Goal: Task Accomplishment & Management: Manage account settings

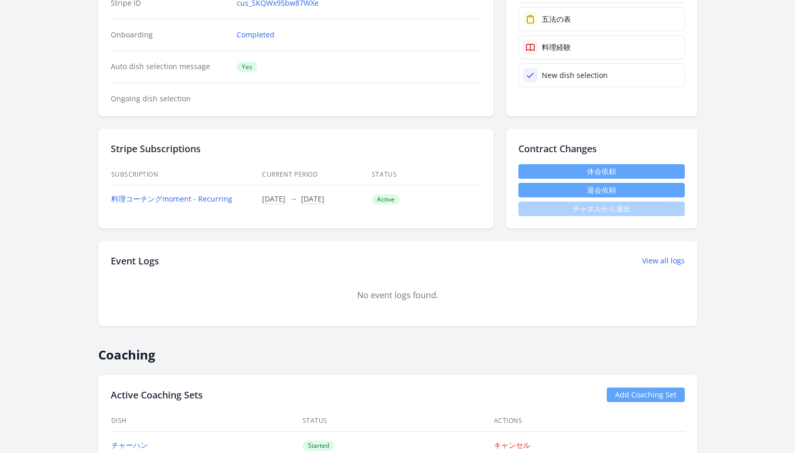
scroll to position [230, 0]
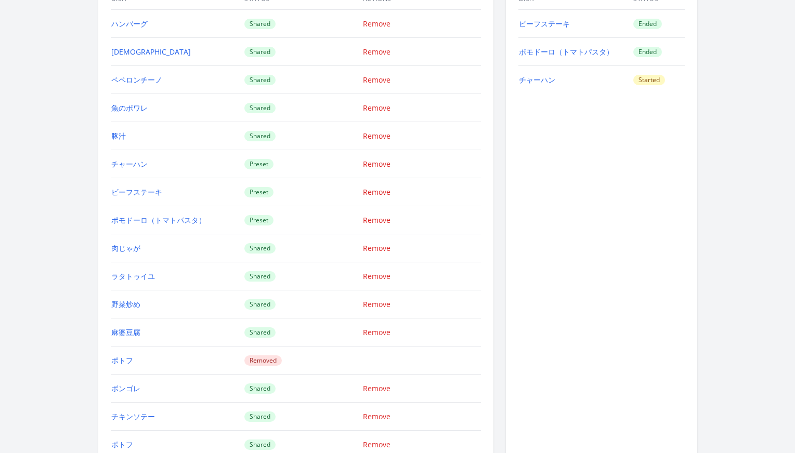
scroll to position [884, 0]
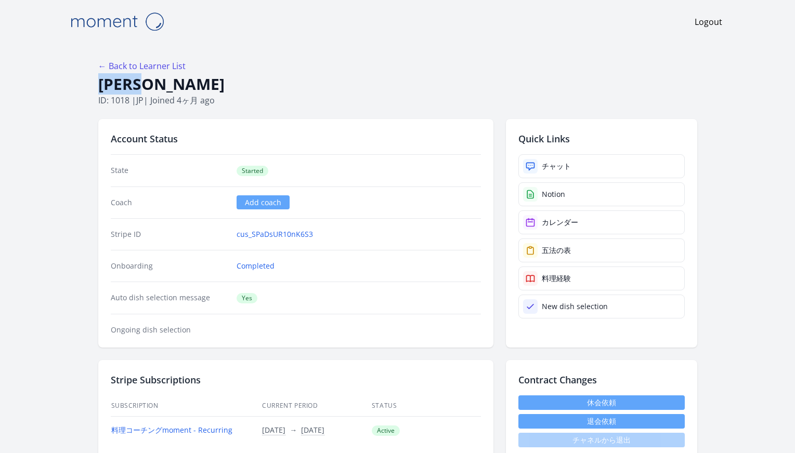
drag, startPoint x: 141, startPoint y: 84, endPoint x: 95, endPoint y: 84, distance: 46.2
copy h1 "Sachi"
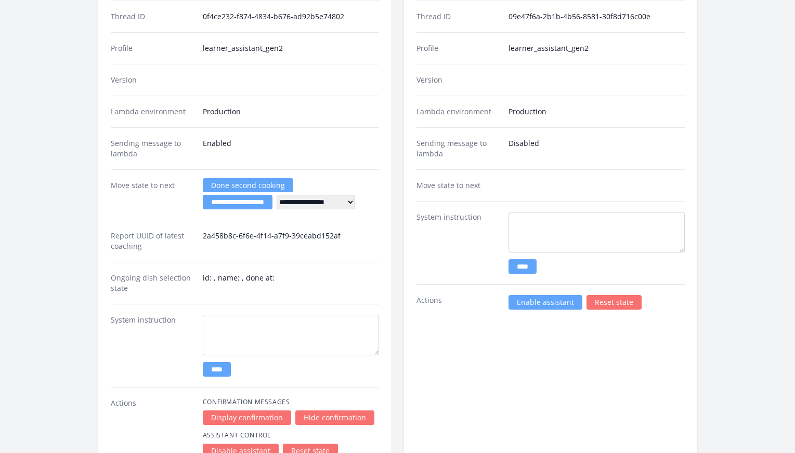
scroll to position [1480, 0]
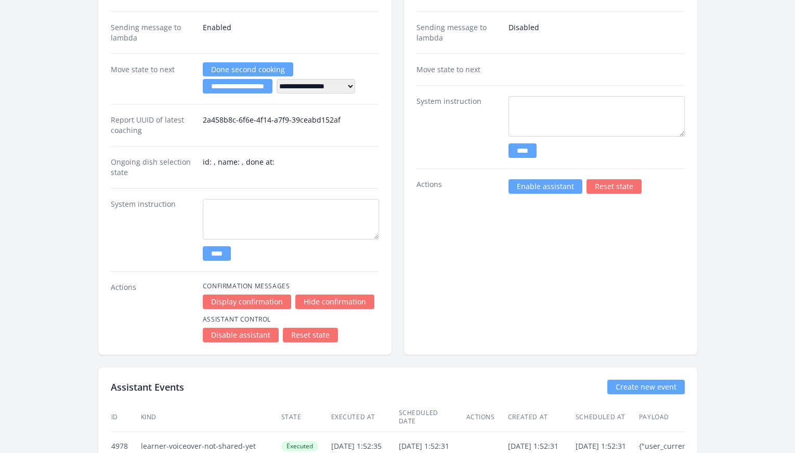
click at [519, 188] on link "Enable assistant" at bounding box center [545, 186] width 74 height 15
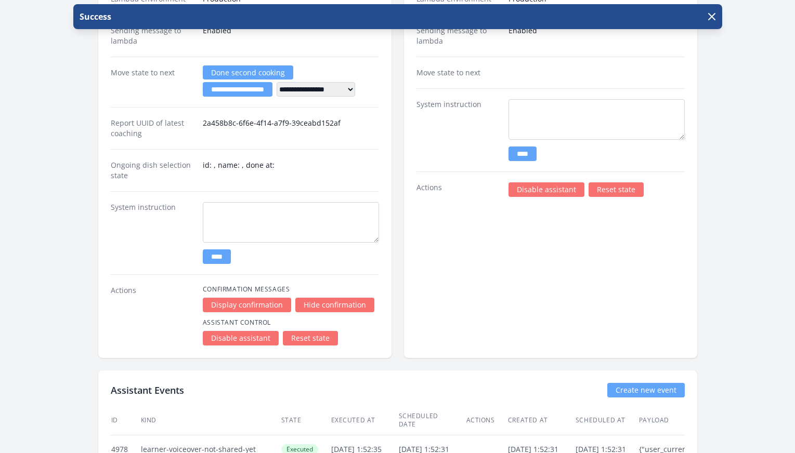
scroll to position [1627, 0]
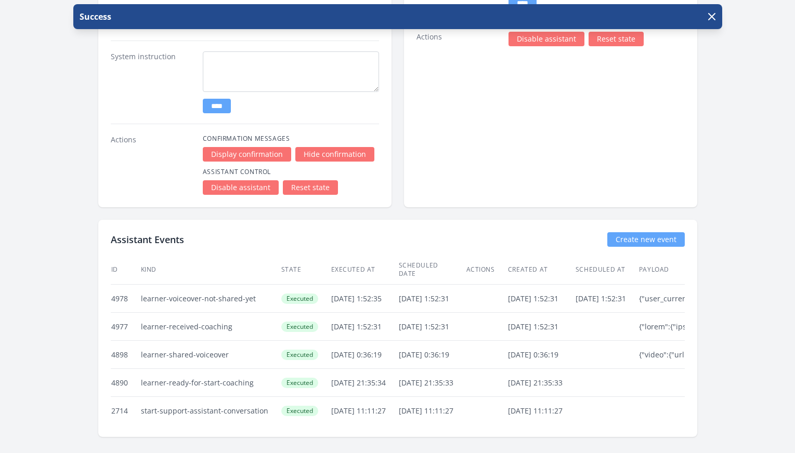
click at [630, 239] on link "Create new event" at bounding box center [645, 239] width 77 height 15
click at [714, 19] on icon "button" at bounding box center [711, 16] width 12 height 12
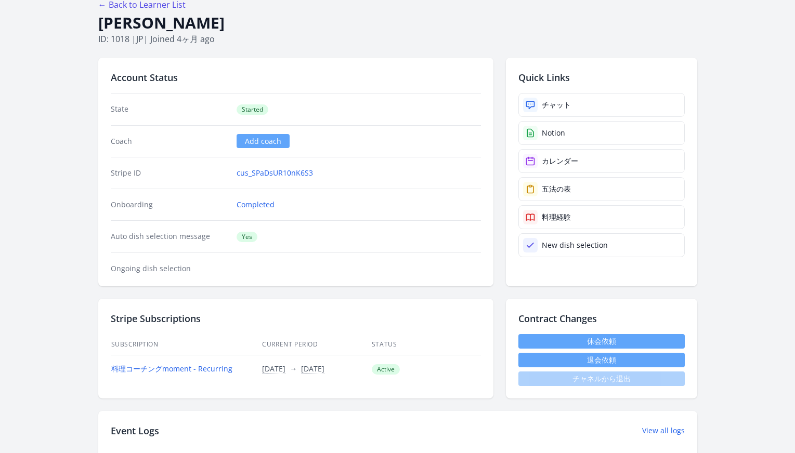
scroll to position [0, 0]
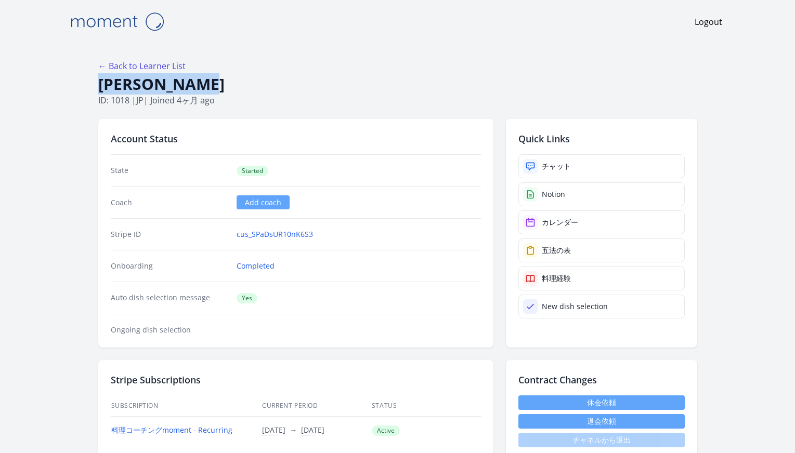
drag, startPoint x: 198, startPoint y: 87, endPoint x: 90, endPoint y: 84, distance: 108.1
copy h1 "[PERSON_NAME]"
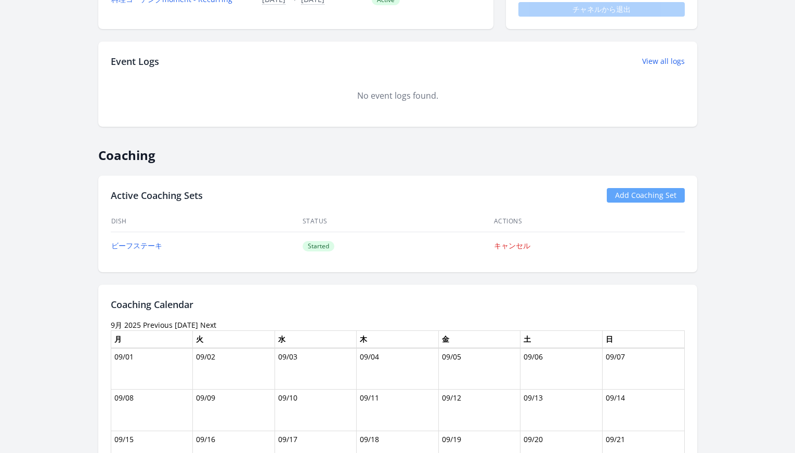
scroll to position [325, 0]
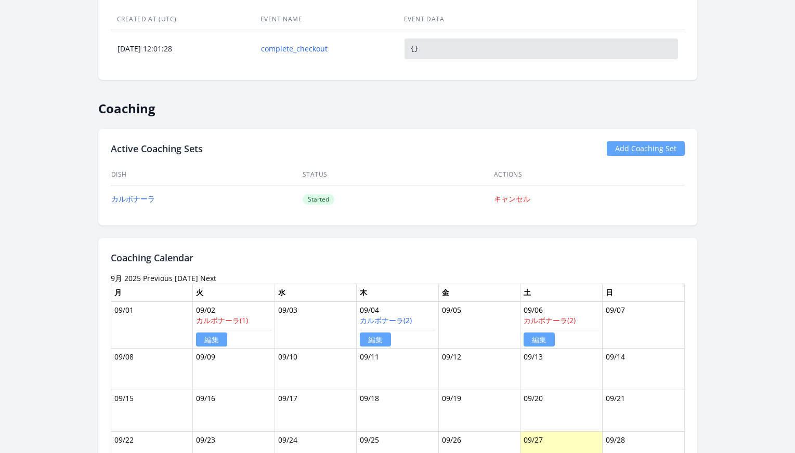
scroll to position [572, 0]
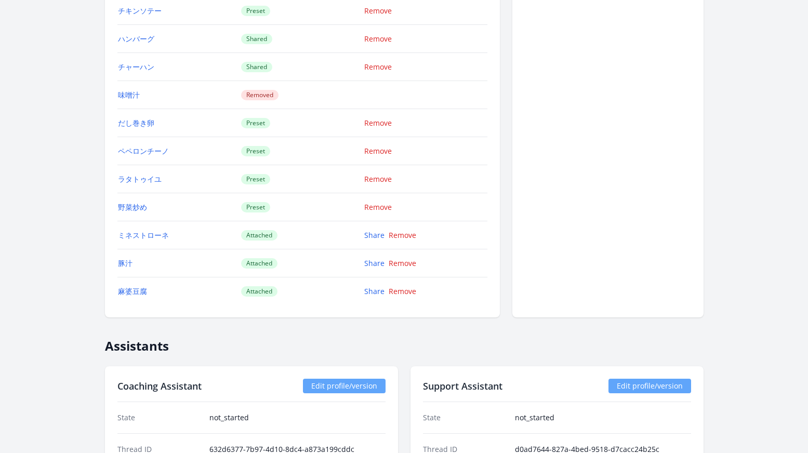
scroll to position [1094, 0]
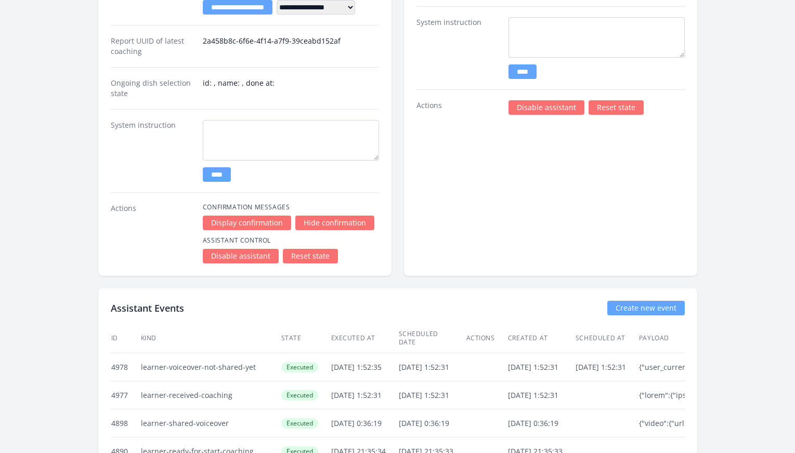
scroll to position [1610, 0]
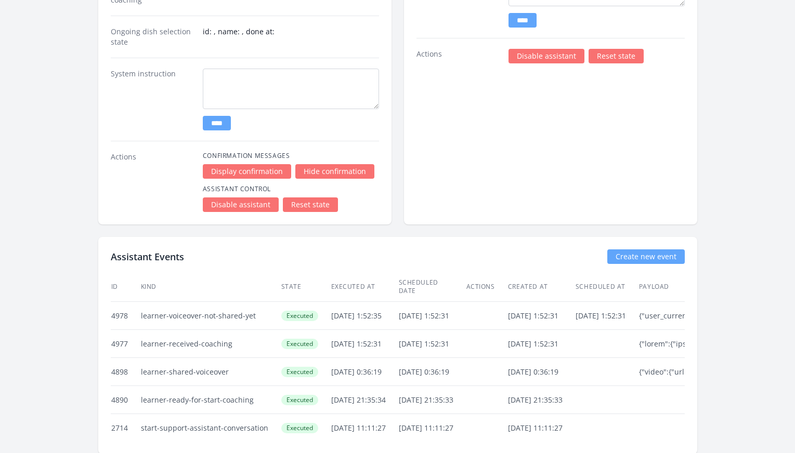
click at [663, 254] on link "Create new event" at bounding box center [645, 256] width 77 height 15
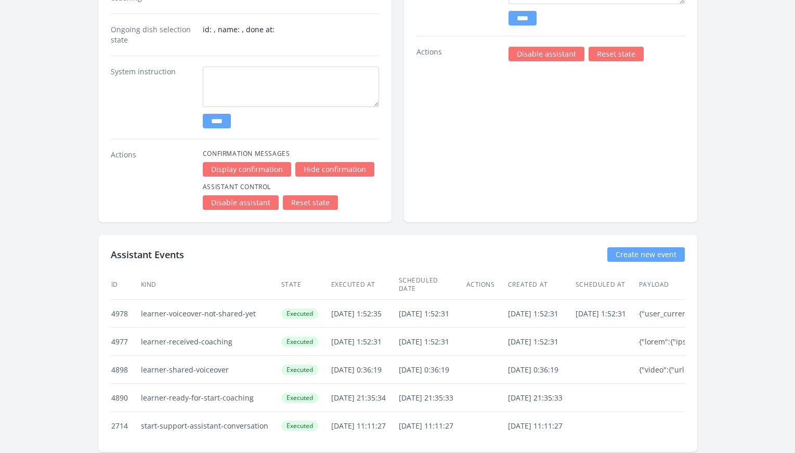
scroll to position [1627, 0]
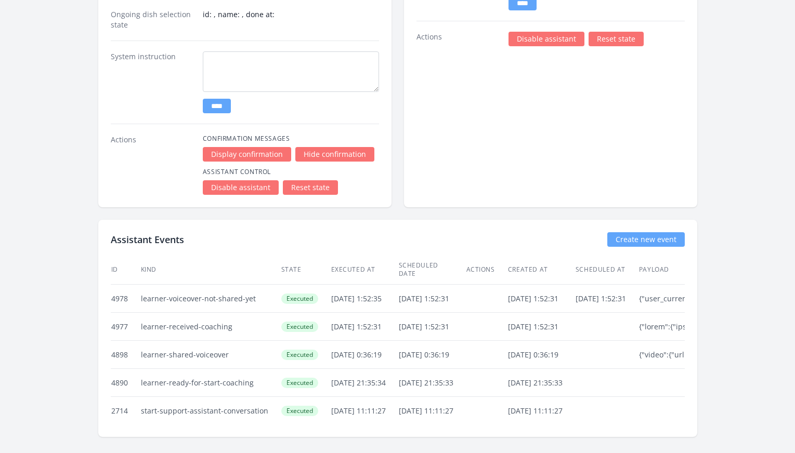
click at [627, 234] on link "Create new event" at bounding box center [645, 239] width 77 height 15
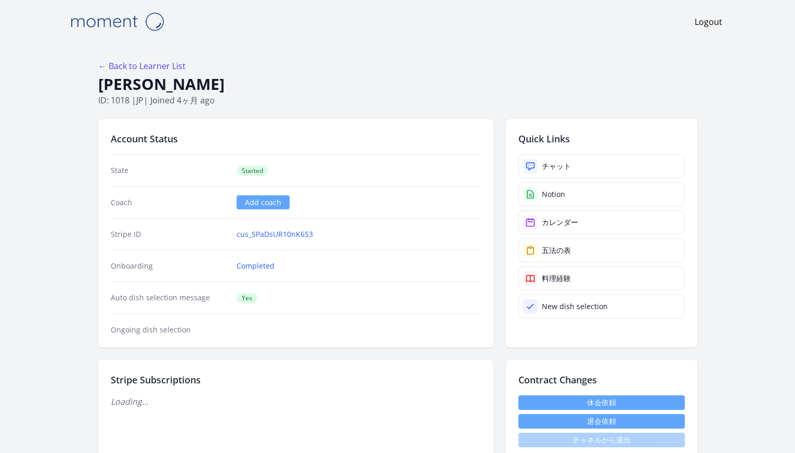
scroll to position [1627, 0]
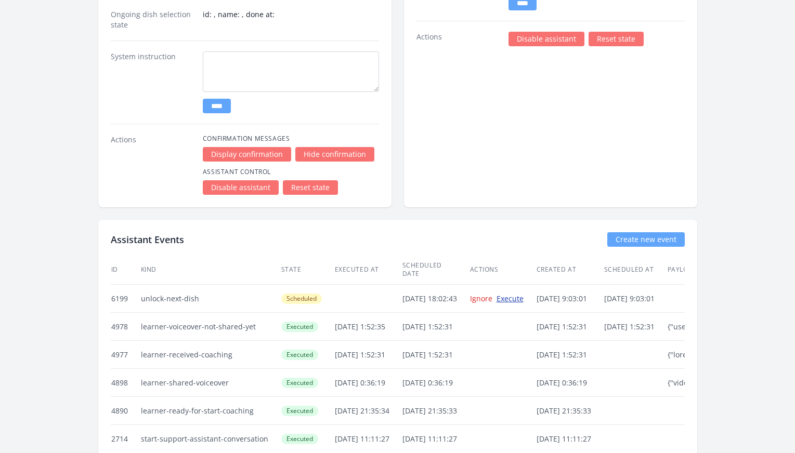
click at [523, 294] on link "Execute" at bounding box center [509, 299] width 27 height 10
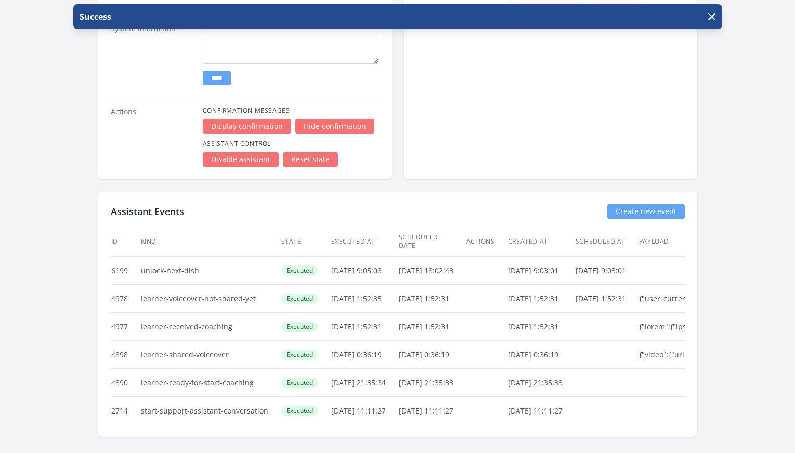
scroll to position [1449, 0]
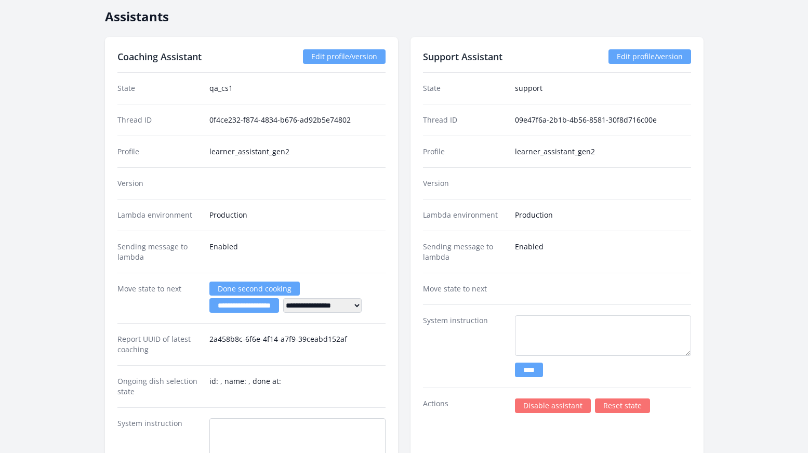
scroll to position [1682, 0]
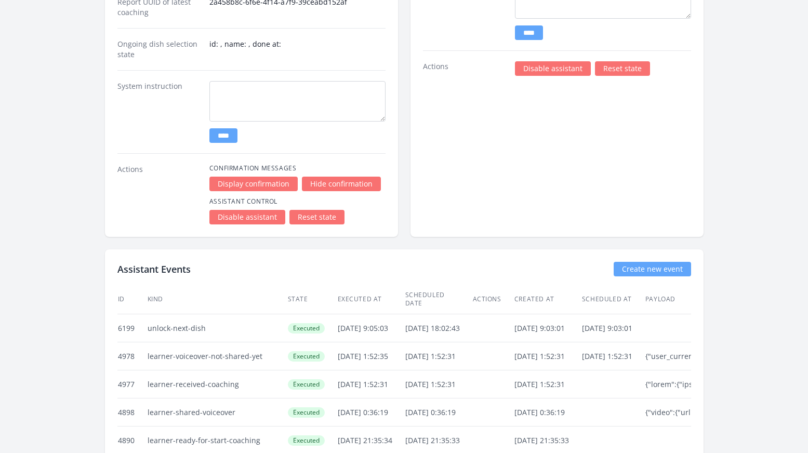
click at [528, 71] on link "Disable assistant" at bounding box center [553, 68] width 76 height 15
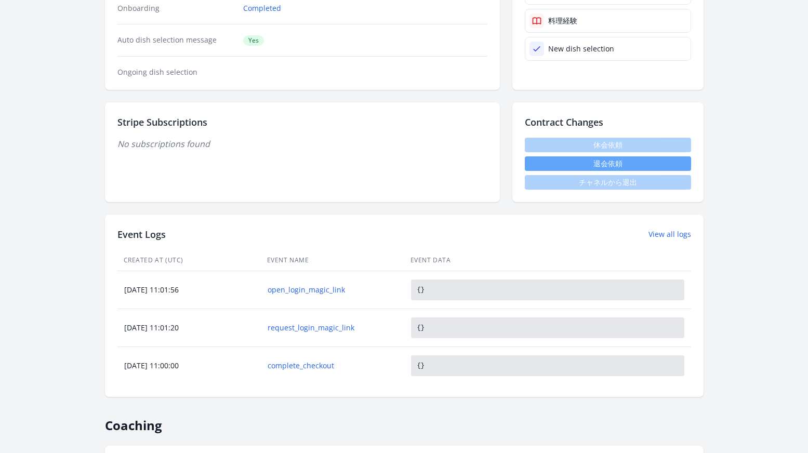
scroll to position [351, 0]
